Goal: Information Seeking & Learning: Check status

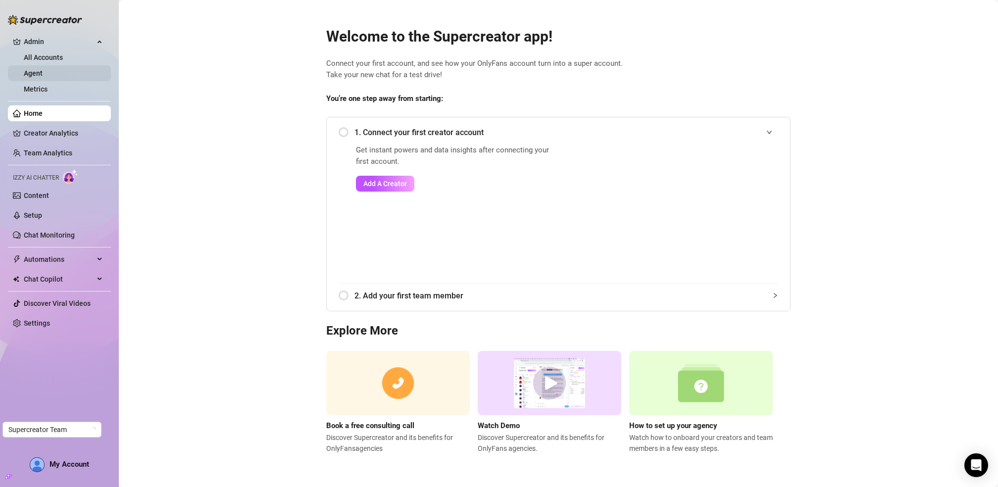
click at [43, 77] on link "Agent" at bounding box center [33, 73] width 19 height 8
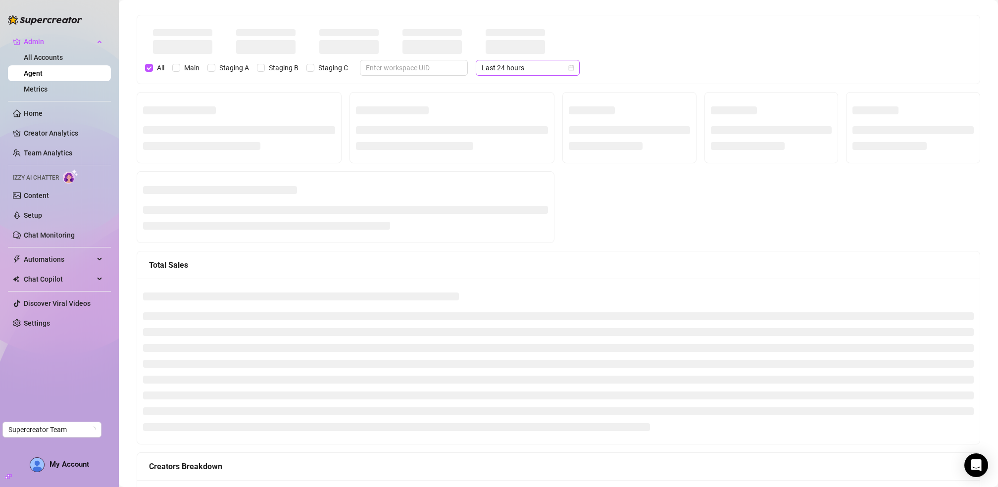
click at [524, 68] on span "Last 24 hours" at bounding box center [527, 67] width 92 height 15
click at [501, 151] on div "Custom date" at bounding box center [520, 150] width 88 height 11
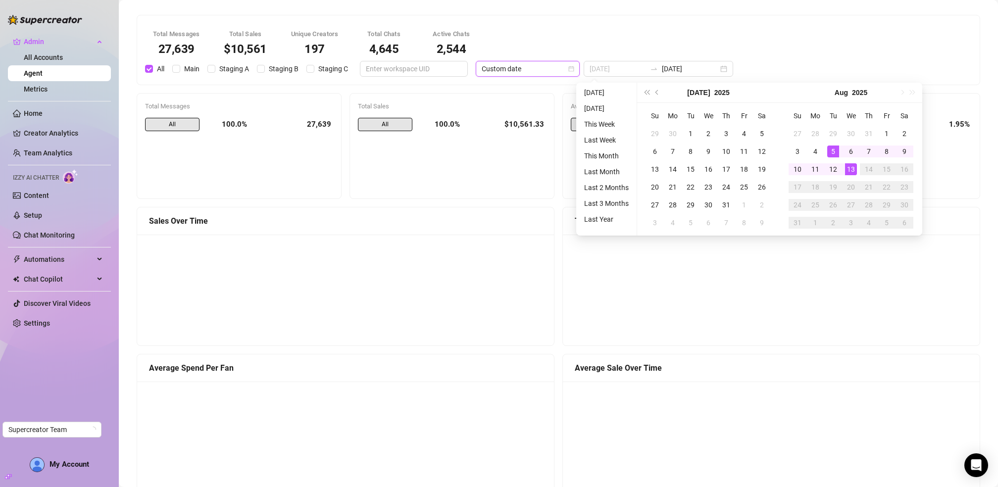
type input "[DATE]"
click at [831, 153] on div "5" at bounding box center [833, 151] width 12 height 12
type input "[DATE]"
click at [831, 165] on div "12" at bounding box center [833, 169] width 12 height 12
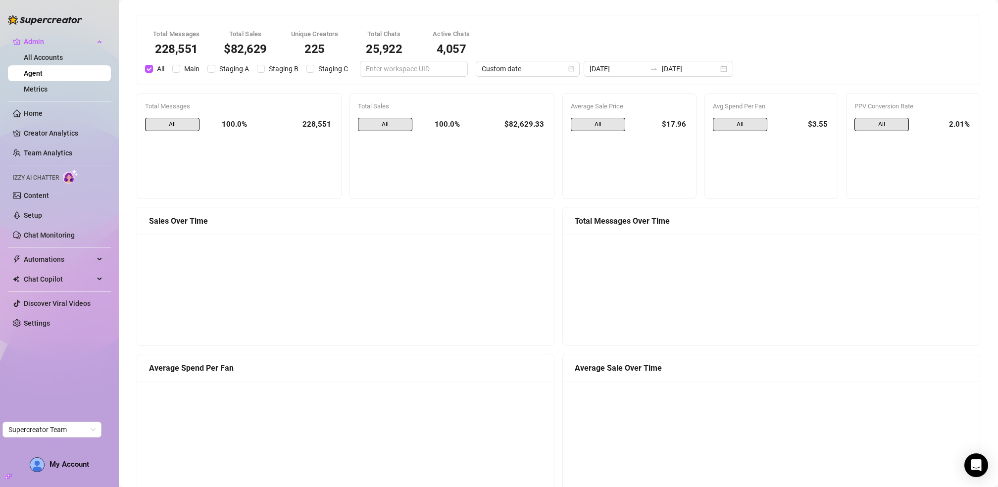
scroll to position [26, 0]
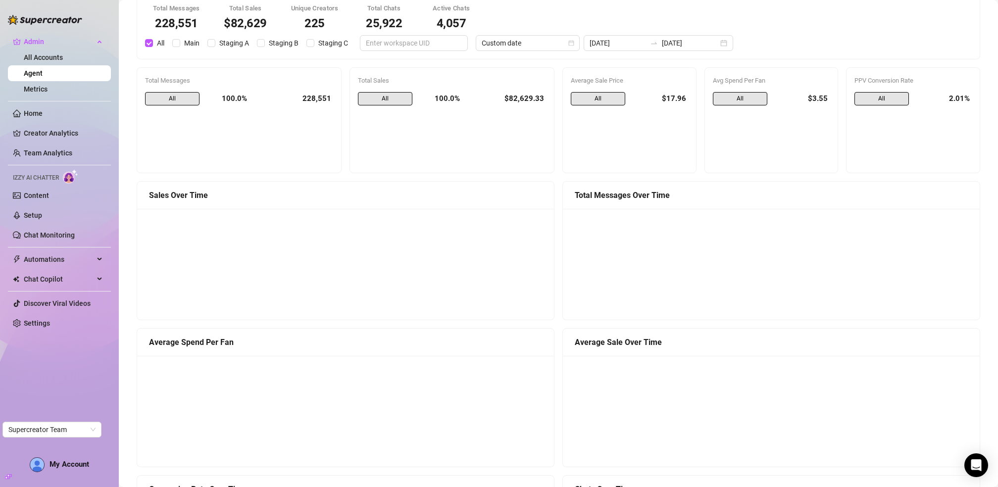
click at [314, 99] on div "228,551" at bounding box center [294, 99] width 78 height 14
click at [310, 99] on div "228,551" at bounding box center [294, 99] width 78 height 14
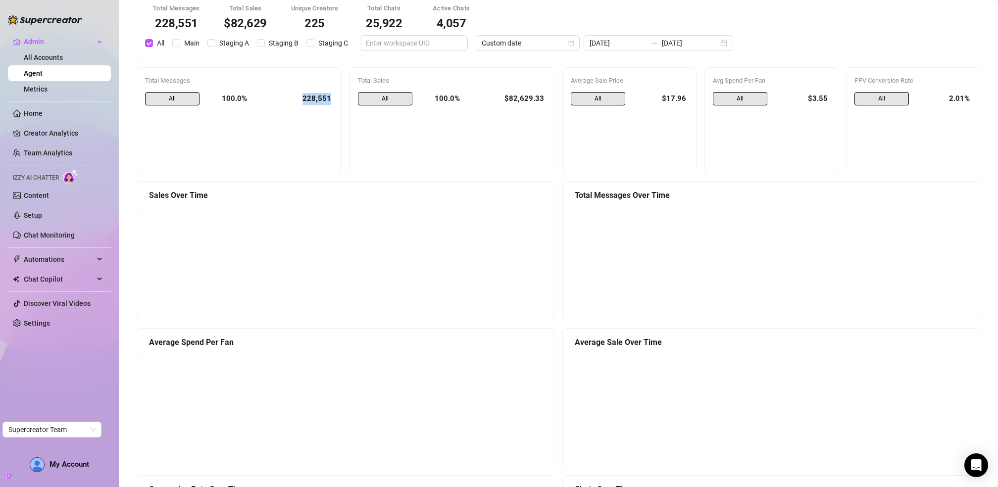
click at [310, 99] on div "228,551" at bounding box center [294, 99] width 78 height 14
click at [309, 99] on div "228,551" at bounding box center [294, 99] width 78 height 14
click at [305, 99] on div "228,551" at bounding box center [294, 99] width 78 height 14
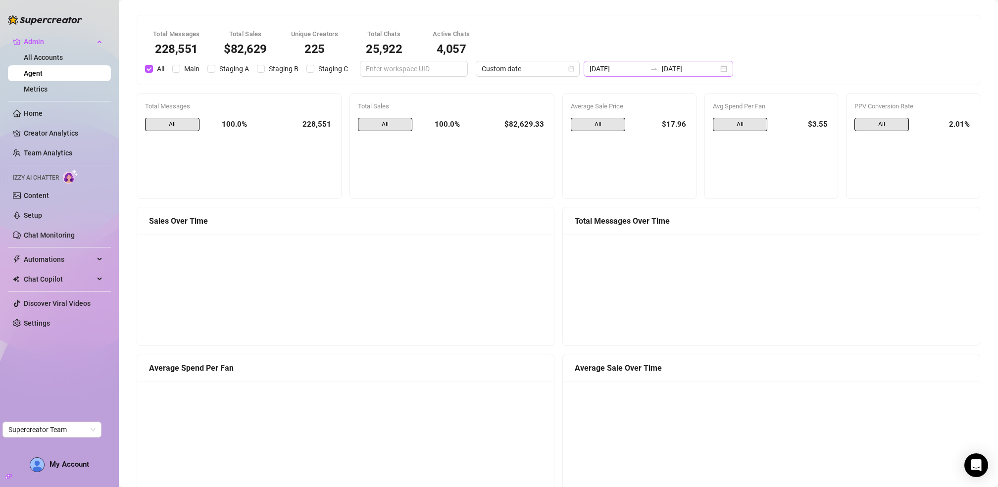
click at [646, 67] on div at bounding box center [654, 69] width 16 height 8
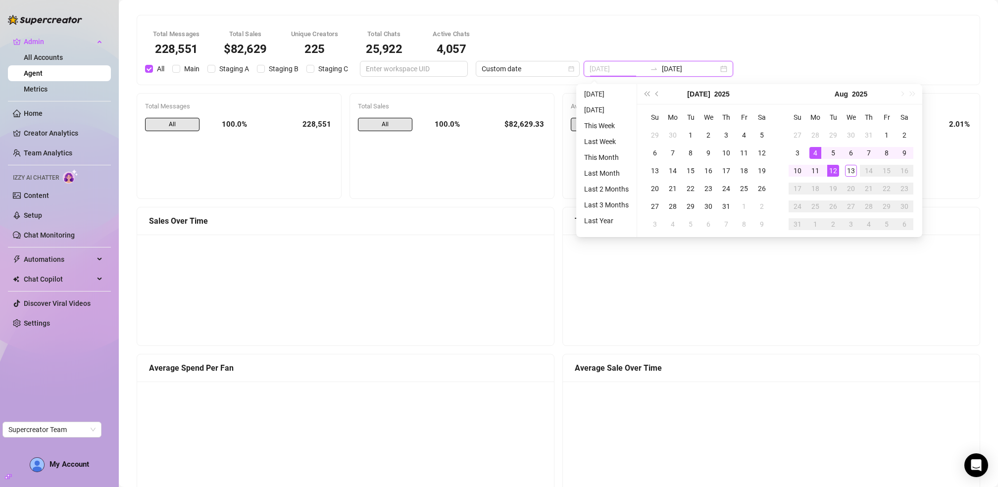
type input "[DATE]"
click at [804, 51] on div "Total Messages 228,551 Total Sales $82,629 Unique Creators 225 Total Chats 25,9…" at bounding box center [558, 49] width 838 height 53
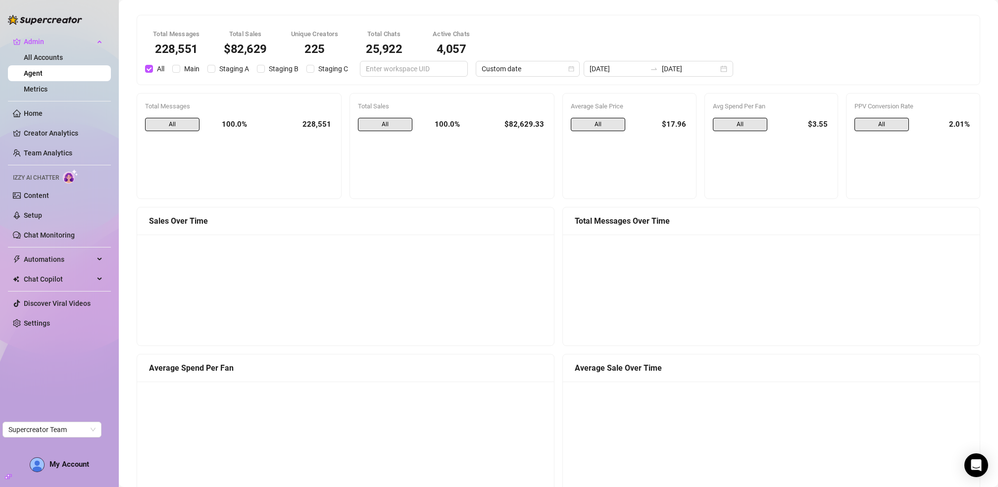
click at [312, 124] on div "228,551" at bounding box center [294, 125] width 78 height 14
copy div "228,551"
click at [187, 67] on span "Main" at bounding box center [191, 68] width 23 height 11
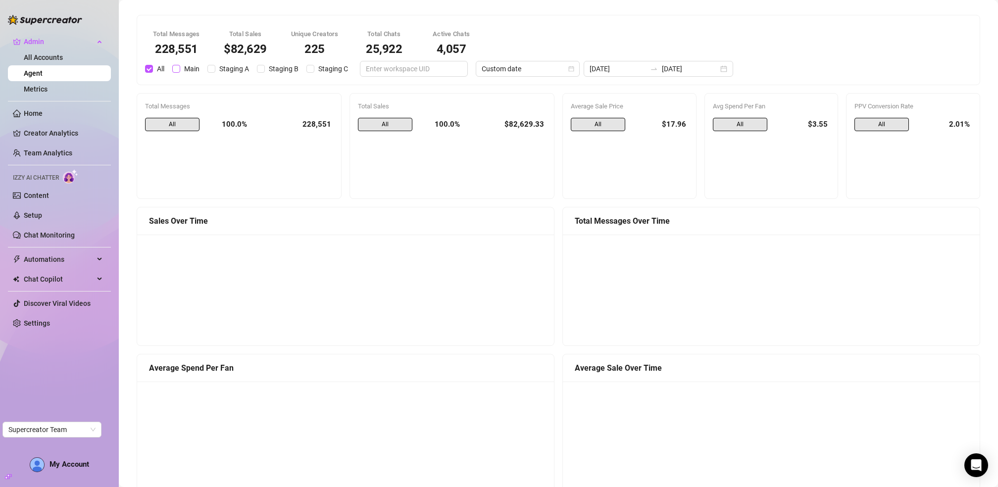
click at [180, 67] on input "Main" at bounding box center [176, 69] width 8 height 8
checkbox input "true"
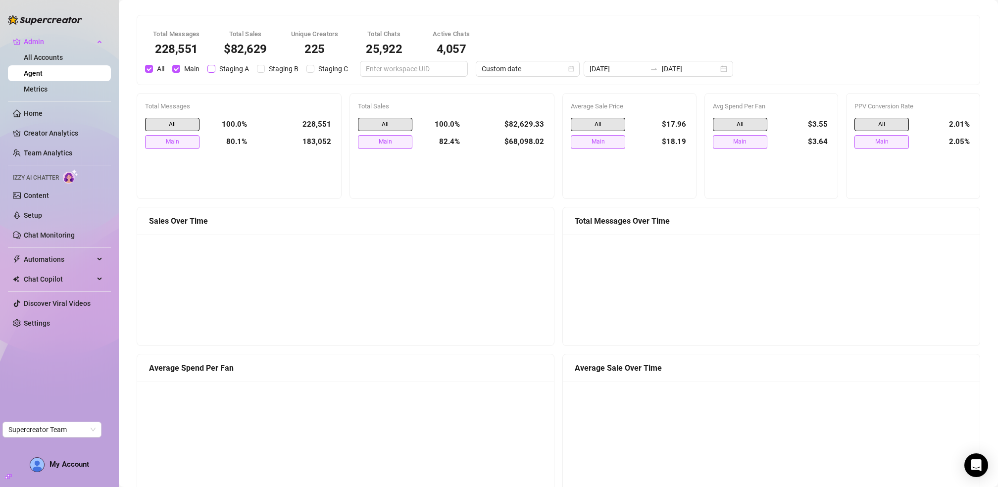
click at [224, 67] on span "Staging A" at bounding box center [234, 68] width 38 height 11
click at [215, 67] on input "Staging A" at bounding box center [211, 69] width 8 height 8
checkbox input "true"
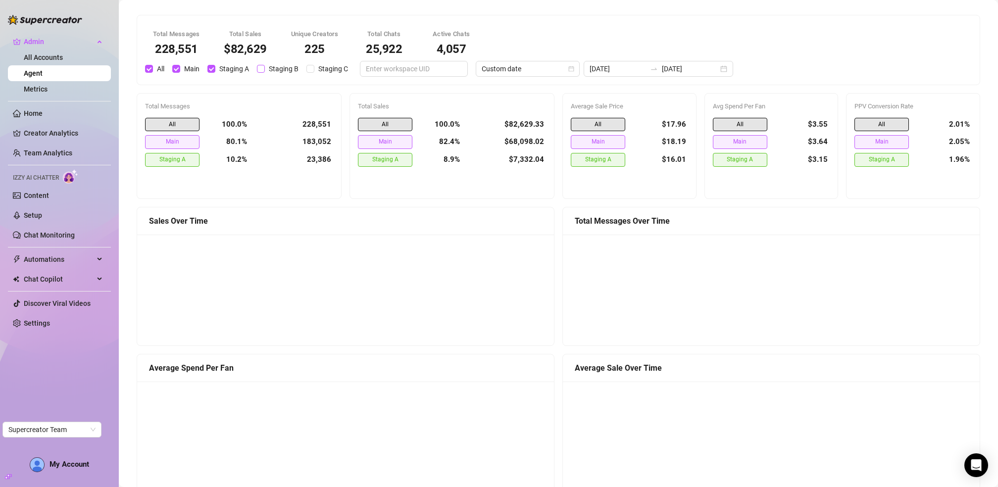
click at [275, 67] on span "Staging B" at bounding box center [284, 68] width 38 height 11
click at [265, 67] on input "Staging B" at bounding box center [261, 69] width 8 height 8
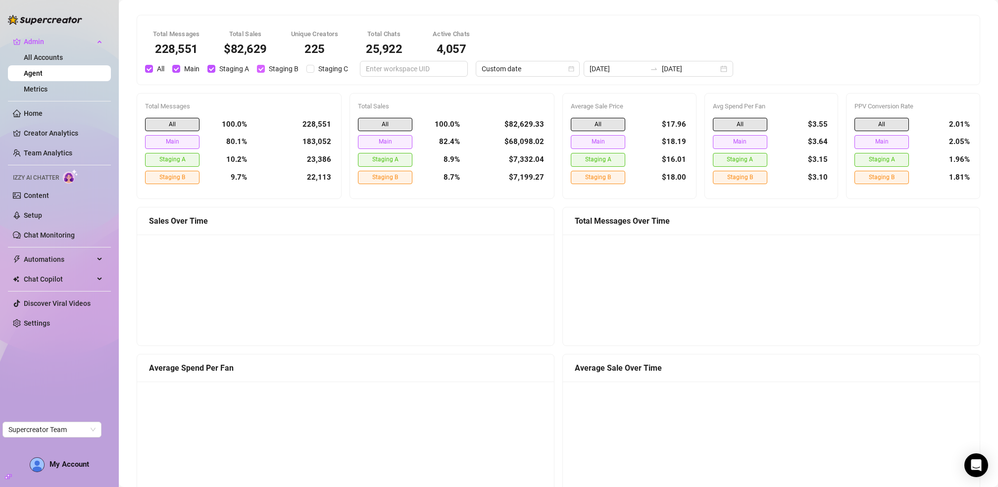
click at [299, 67] on span "Staging B" at bounding box center [284, 68] width 38 height 11
click at [265, 67] on input "Staging B" at bounding box center [261, 69] width 8 height 8
checkbox input "false"
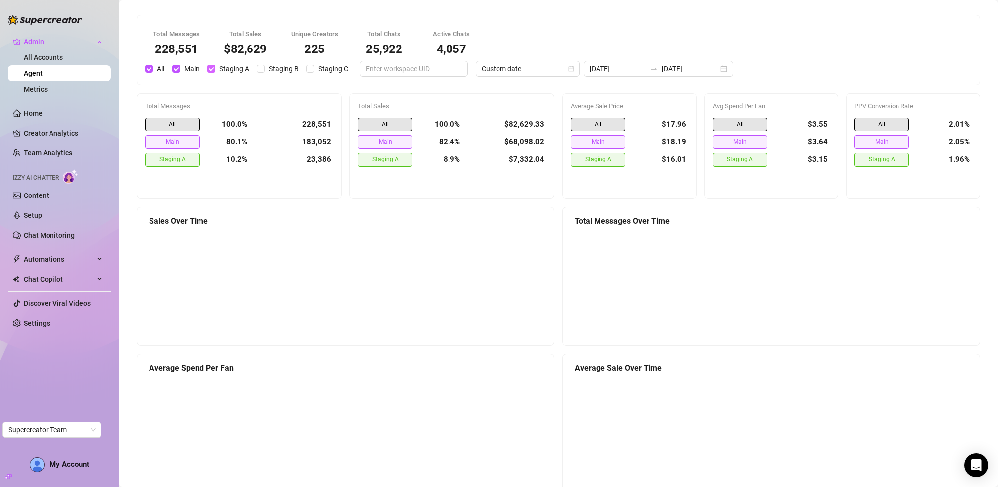
click at [211, 69] on input "Staging A" at bounding box center [211, 69] width 8 height 8
checkbox input "false"
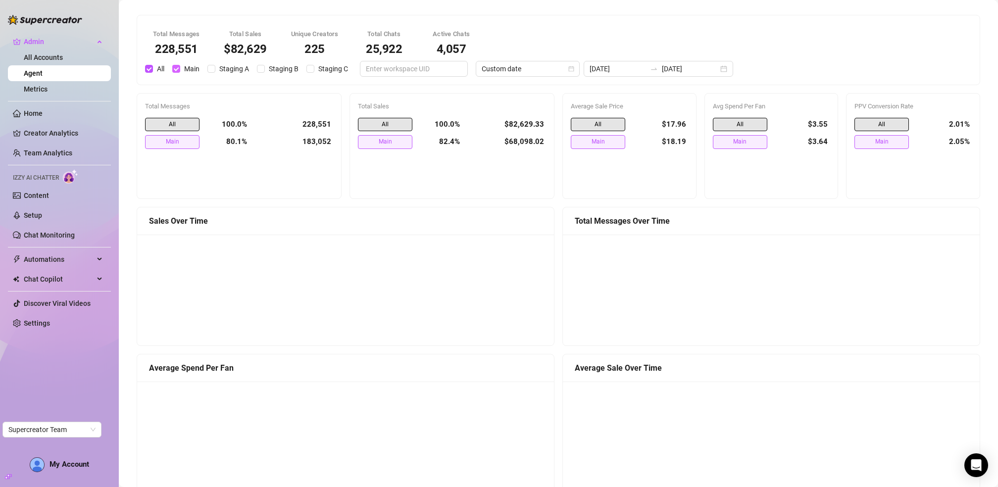
click at [180, 69] on input "Main" at bounding box center [176, 69] width 8 height 8
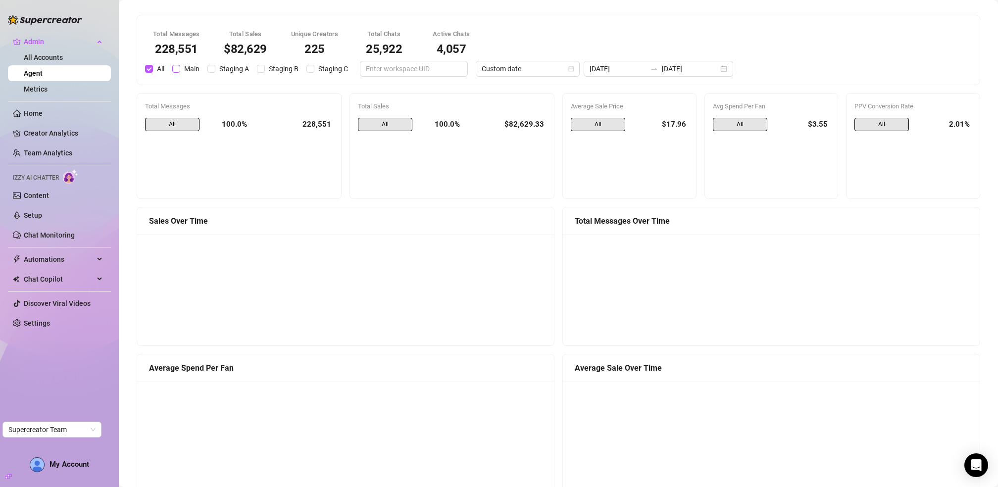
click at [180, 69] on input "Main" at bounding box center [176, 69] width 8 height 8
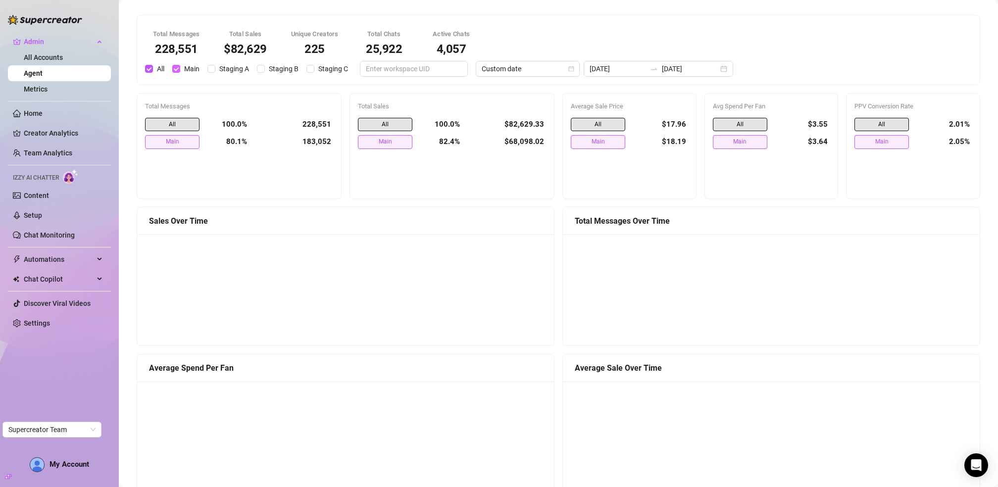
click at [180, 69] on input "Main" at bounding box center [176, 69] width 8 height 8
checkbox input "false"
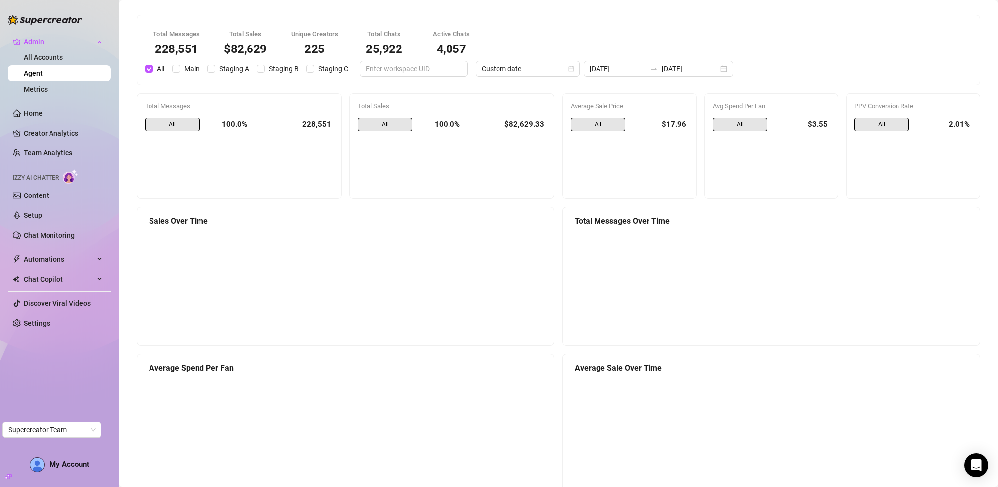
click at [517, 127] on div "$82,629.33" at bounding box center [507, 125] width 78 height 14
click at [221, 72] on span "Staging A" at bounding box center [234, 68] width 38 height 11
click at [215, 72] on input "Staging A" at bounding box center [211, 69] width 8 height 8
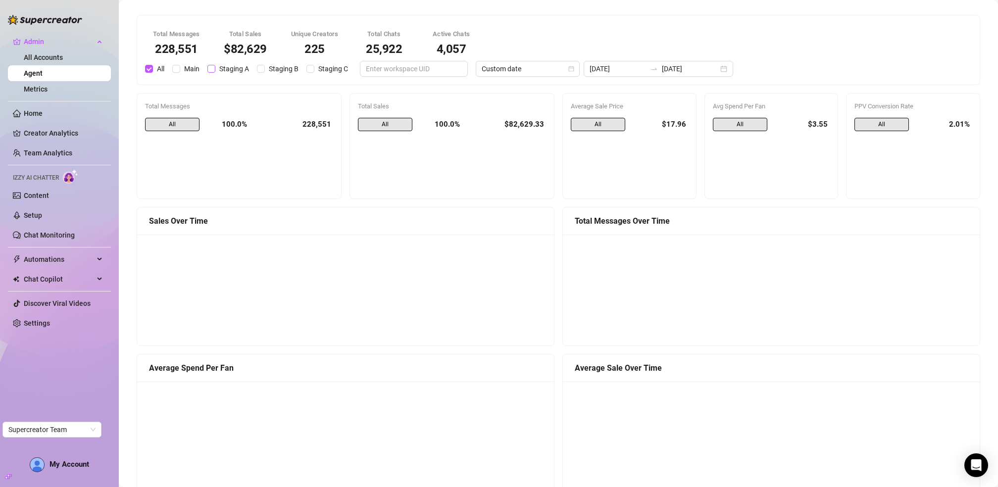
checkbox input "true"
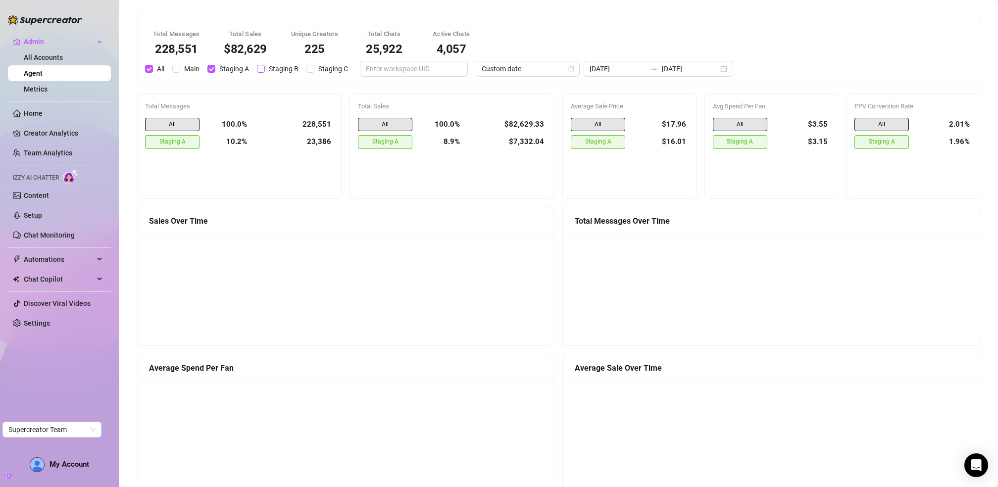
click at [265, 72] on input "Staging B" at bounding box center [261, 69] width 8 height 8
checkbox input "true"
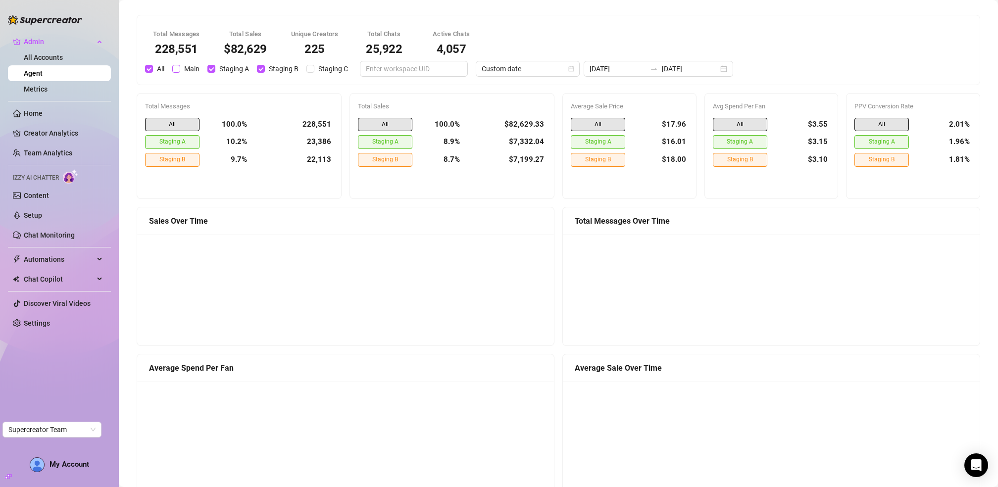
click at [185, 68] on span "Main" at bounding box center [191, 68] width 23 height 11
click at [180, 68] on input "Main" at bounding box center [176, 69] width 8 height 8
checkbox input "true"
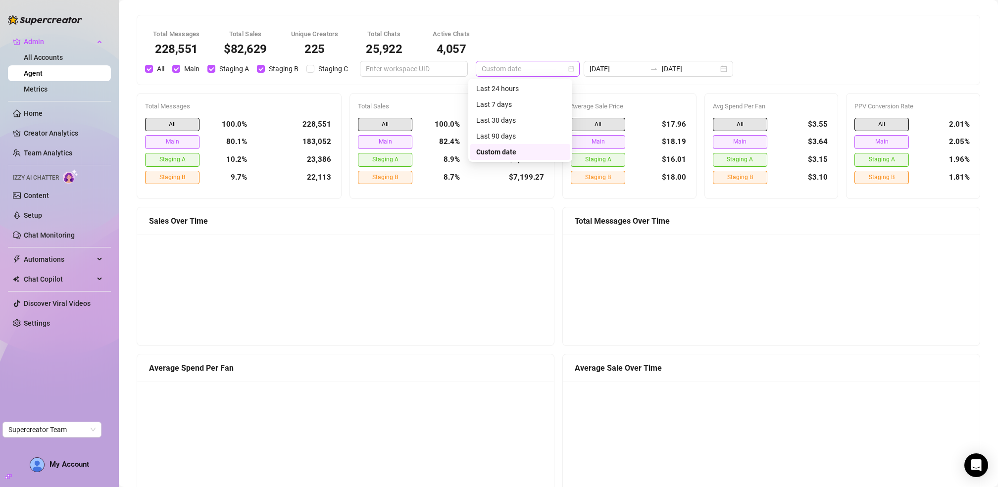
click at [513, 69] on span "Custom date" at bounding box center [527, 68] width 92 height 15
click at [502, 155] on div "Custom date" at bounding box center [520, 151] width 88 height 11
click at [620, 68] on input "[DATE]" at bounding box center [617, 68] width 56 height 11
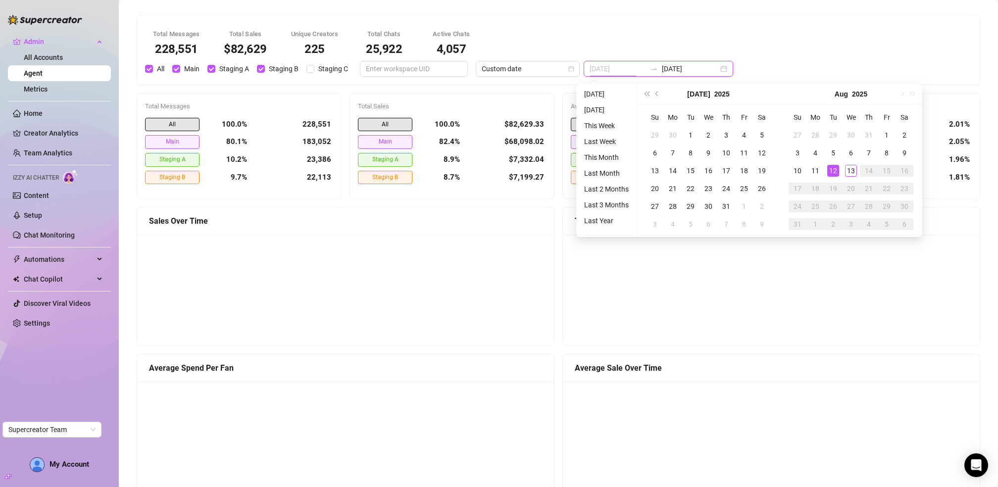
type input "[DATE]"
click at [833, 167] on div "12" at bounding box center [833, 171] width 12 height 12
type input "[DATE]"
click at [706, 192] on div "23" at bounding box center [708, 189] width 12 height 12
type input "[DATE]"
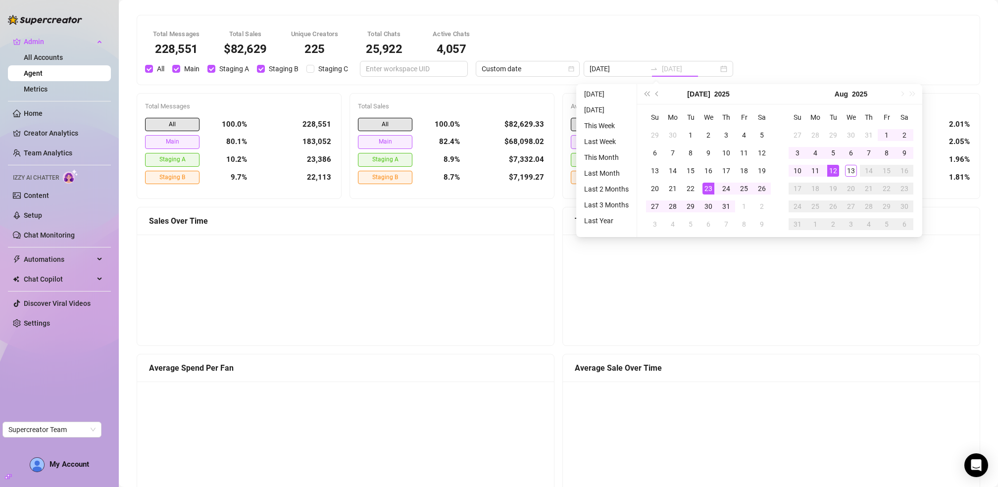
type input "[DATE]"
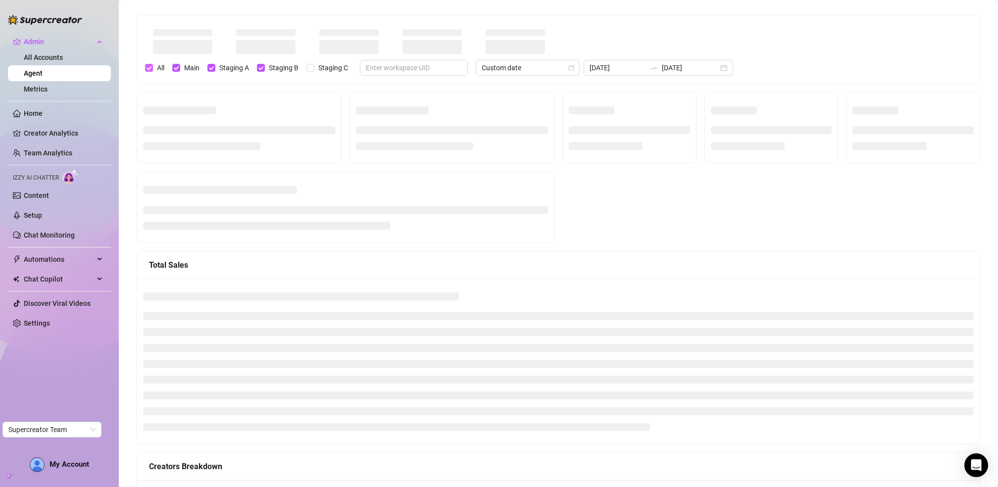
click at [153, 67] on span "All" at bounding box center [160, 67] width 15 height 11
click at [153, 67] on input "All" at bounding box center [149, 68] width 8 height 8
checkbox input "false"
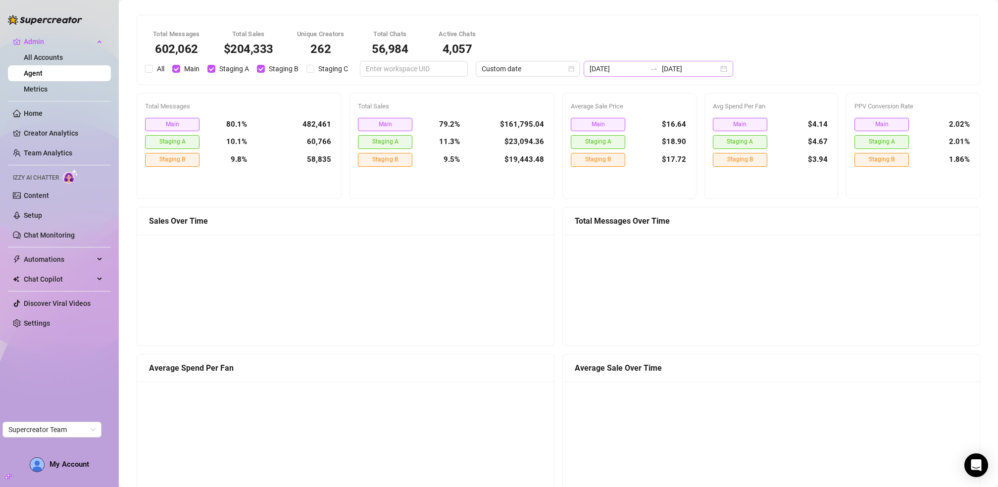
click at [650, 66] on icon "swap-right" at bounding box center [654, 69] width 8 height 8
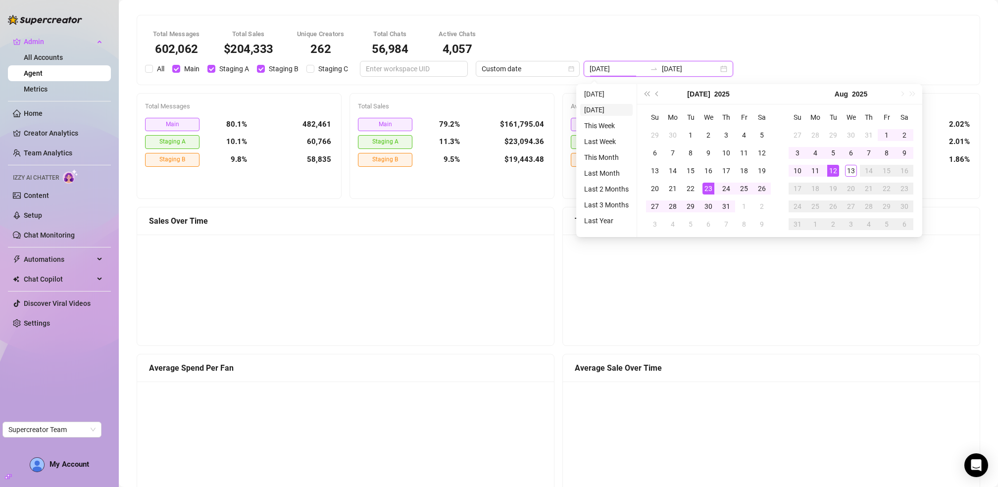
type input "[DATE]"
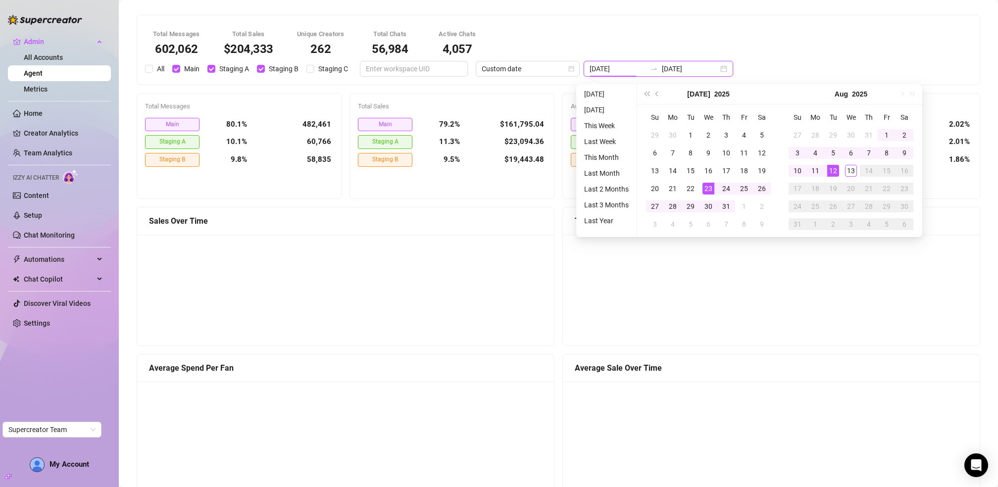
type input "[DATE]"
click at [708, 155] on div "9" at bounding box center [708, 153] width 12 height 12
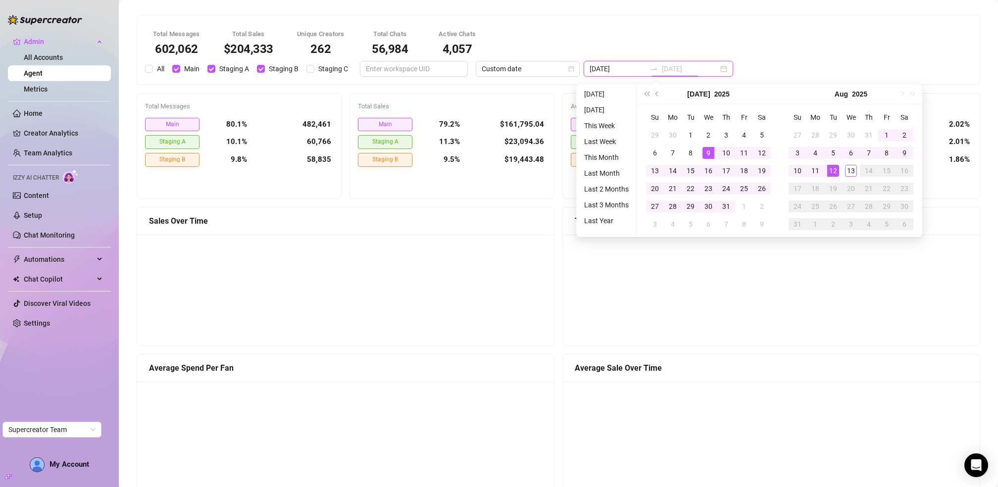
type input "[DATE]"
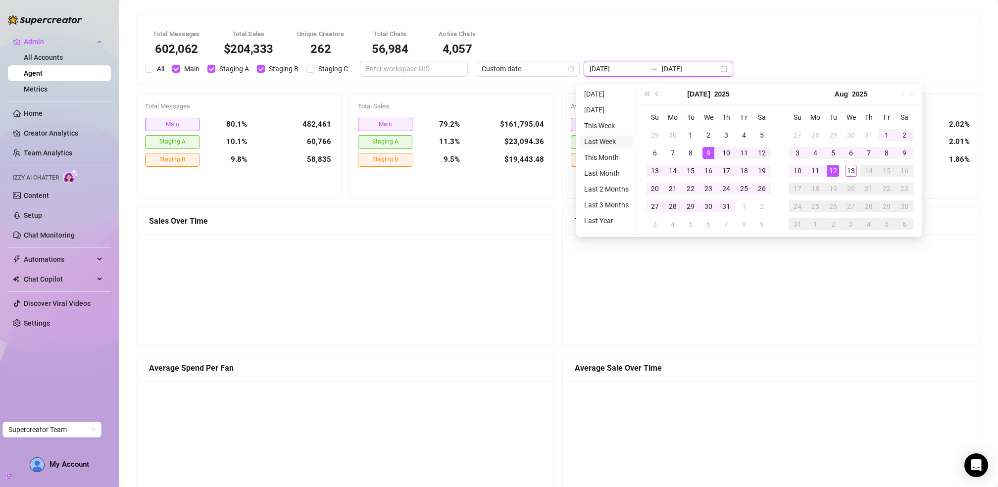
type input "[DATE]"
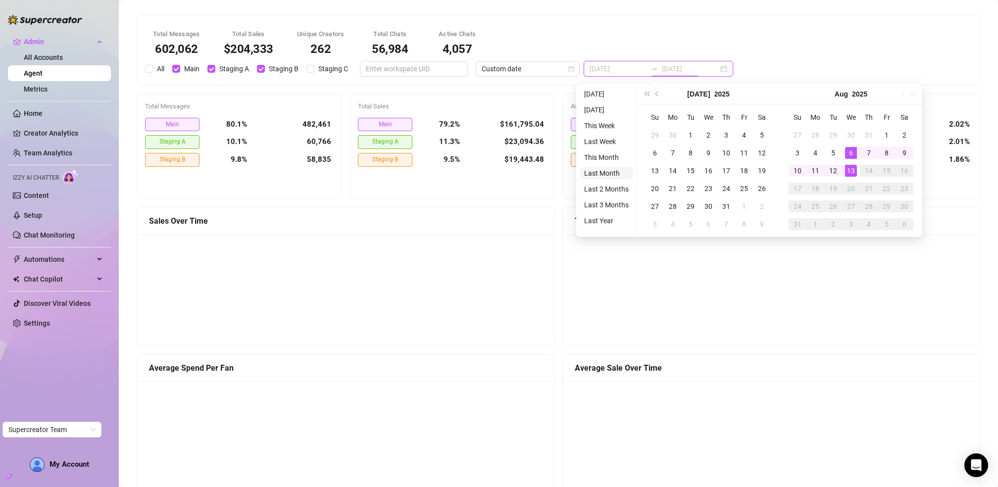
type input "[DATE]"
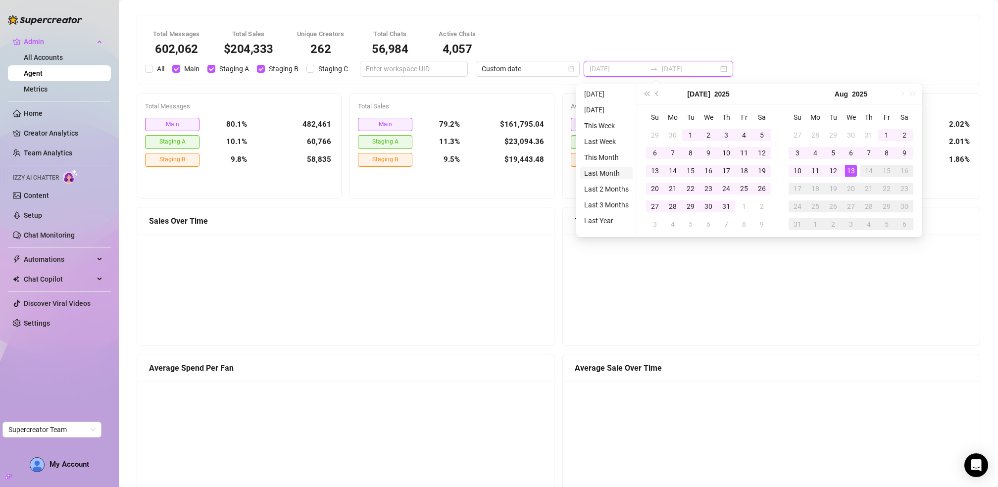
type input "[DATE]"
click at [598, 175] on li "Last Month" at bounding box center [606, 173] width 52 height 12
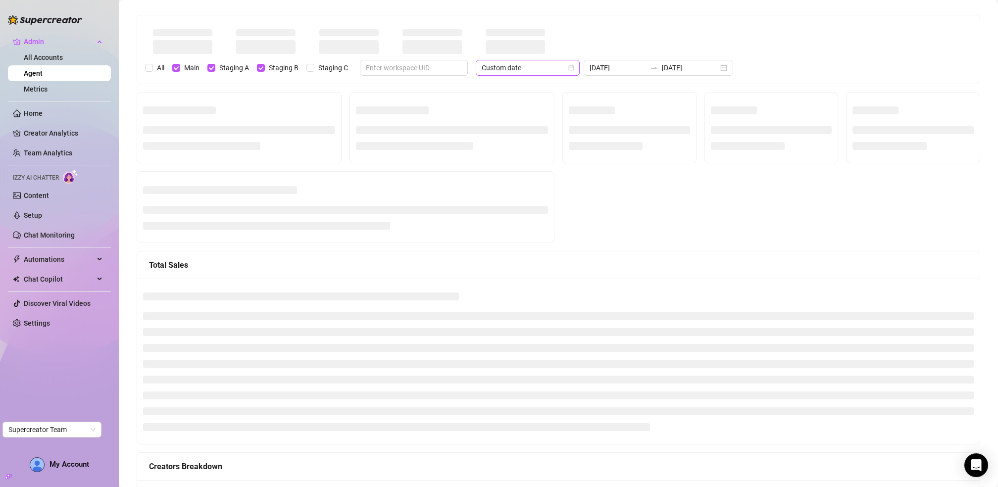
click at [531, 68] on span "Custom date" at bounding box center [527, 67] width 92 height 15
click at [609, 72] on input "[DATE]" at bounding box center [617, 67] width 56 height 11
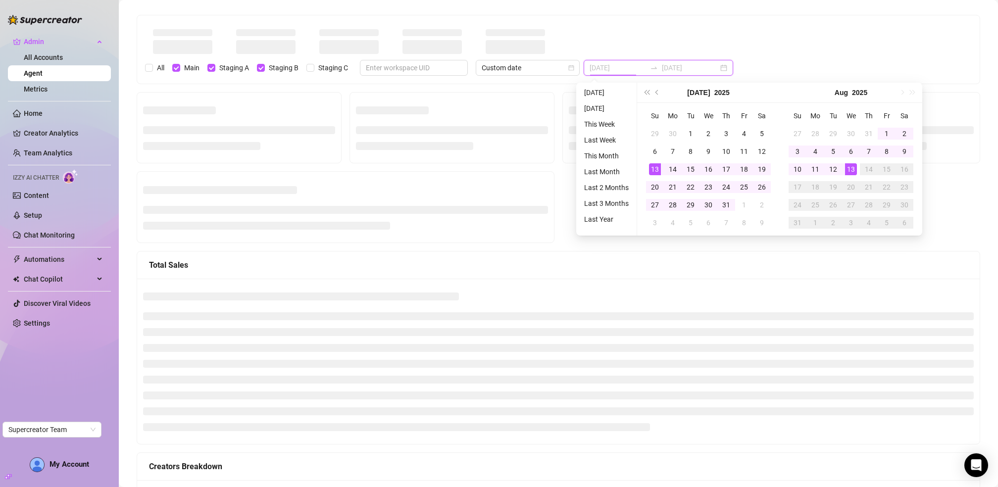
type input "[DATE]"
click at [731, 54] on div "All Main Staging A Staging B Staging C Custom date [DATE] [DATE]" at bounding box center [558, 49] width 838 height 52
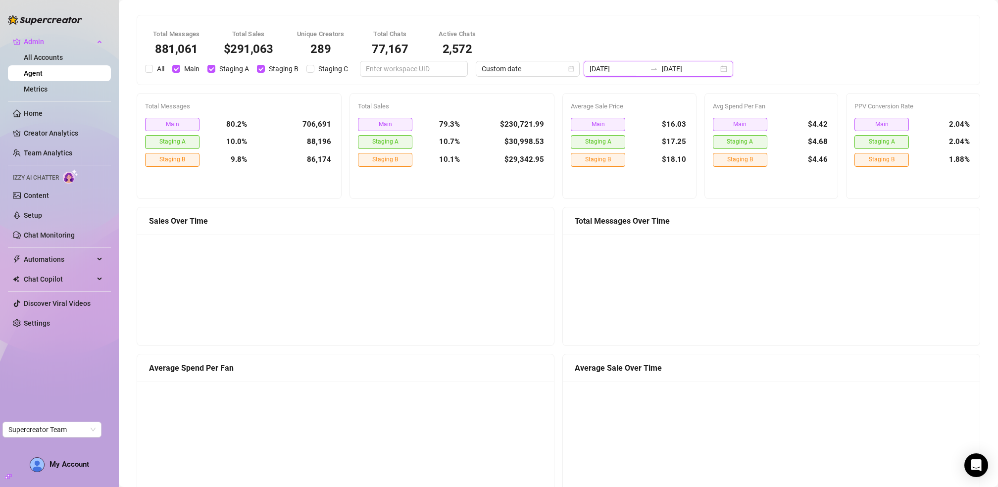
click at [606, 72] on input "[DATE]" at bounding box center [617, 68] width 56 height 11
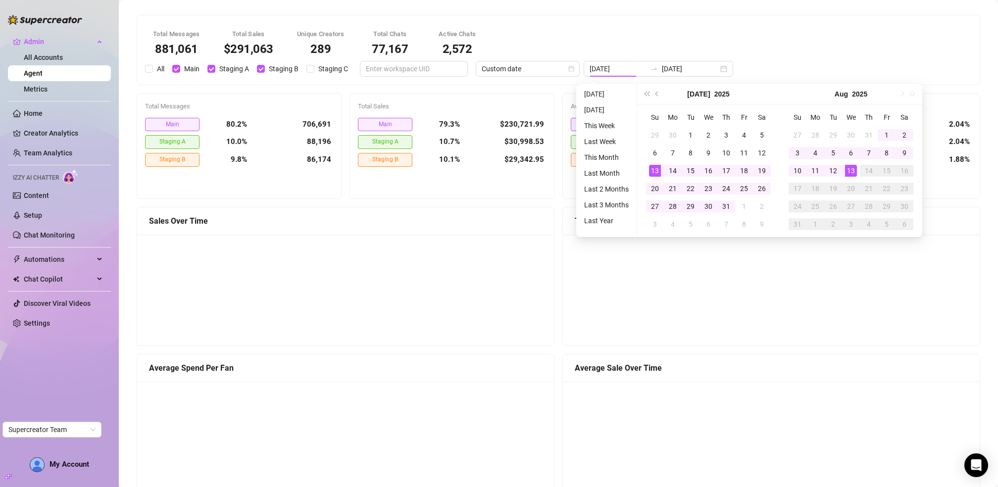
click at [639, 30] on div "Total Messages 881,061 Total Sales $291,063 Unique Creators 289 Total Chats 77,…" at bounding box center [558, 49] width 838 height 53
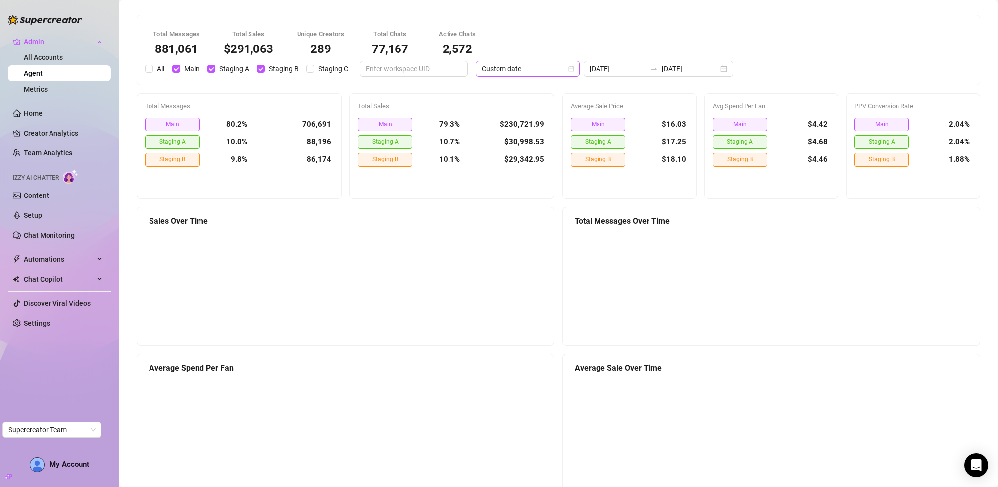
click at [526, 72] on span "Custom date" at bounding box center [527, 68] width 92 height 15
click at [500, 110] on div "Last 7 days" at bounding box center [520, 104] width 100 height 16
